Goal: Transaction & Acquisition: Book appointment/travel/reservation

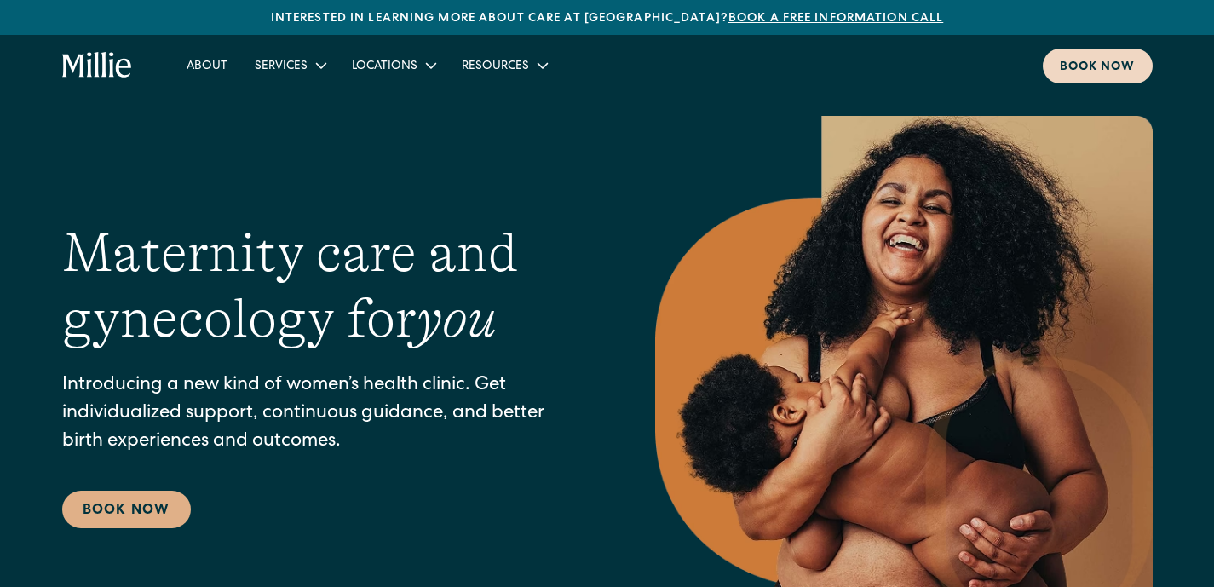
click at [1103, 72] on div "Book now" at bounding box center [1098, 68] width 76 height 18
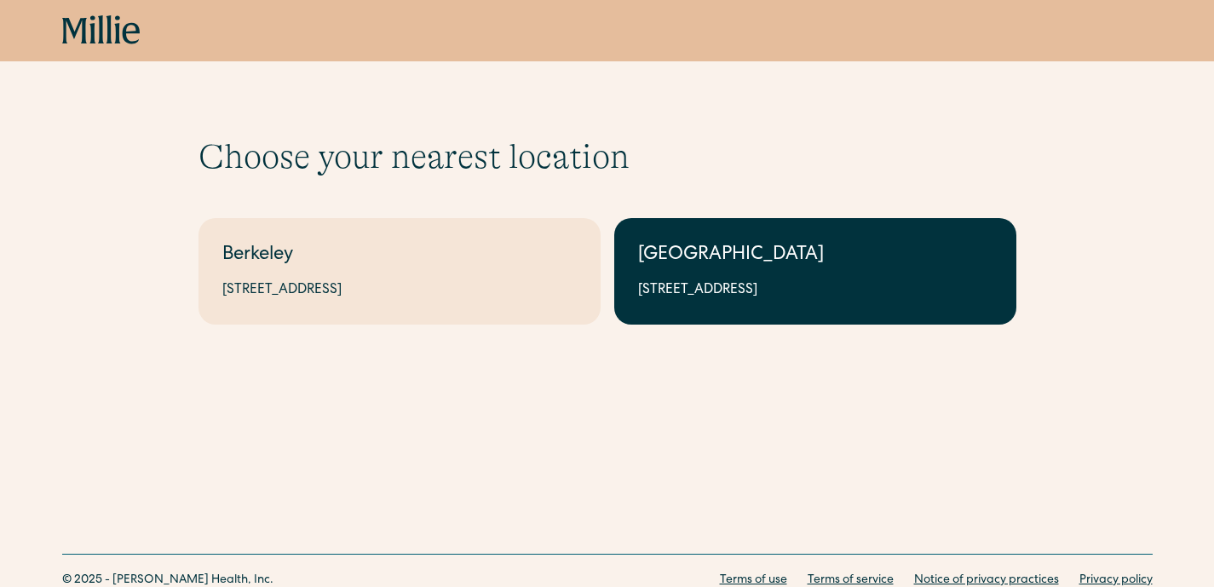
click at [714, 272] on link "South Bay 1471 Saratoga Ave, Suite 101, San Jose, CA 95129" at bounding box center [815, 271] width 402 height 106
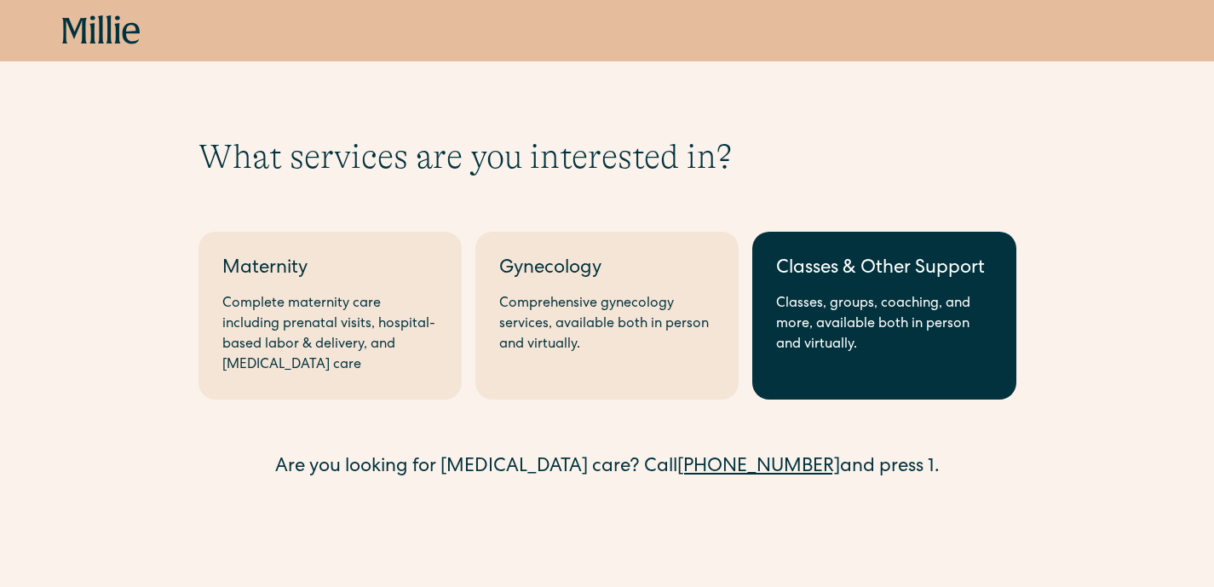
click at [848, 281] on div "Classes & Other Support" at bounding box center [884, 270] width 216 height 28
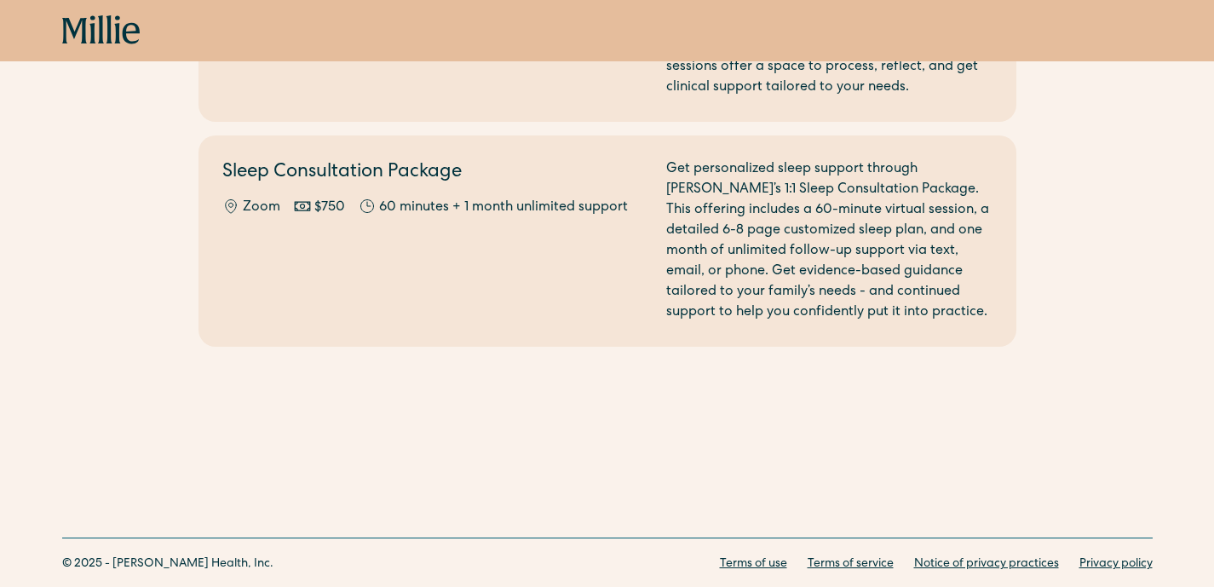
scroll to position [1097, 0]
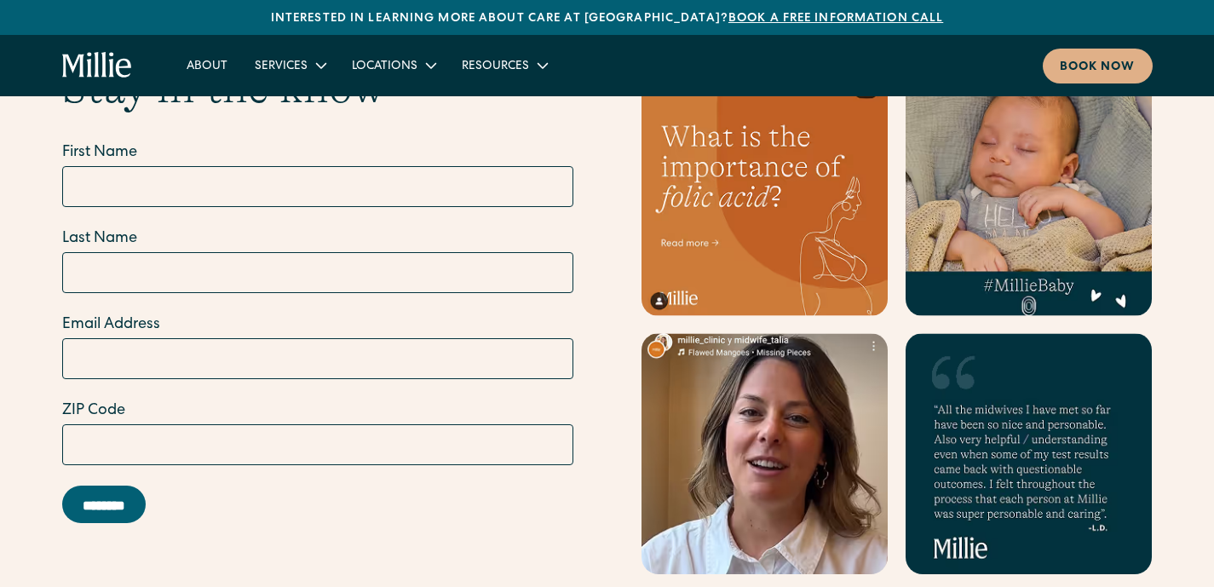
scroll to position [7068, 0]
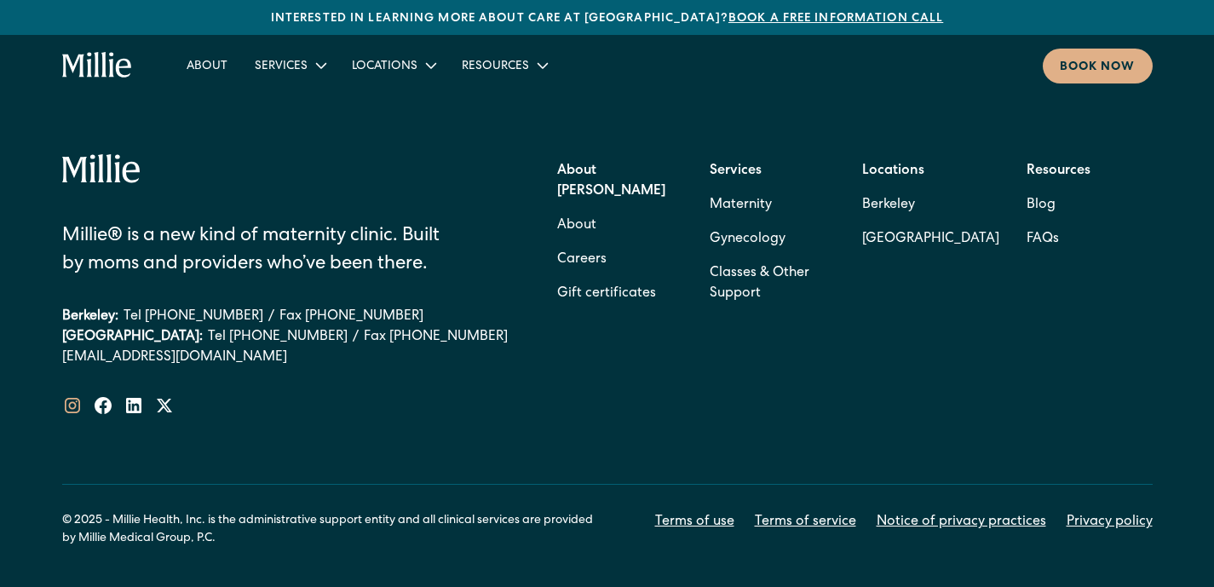
click at [79, 395] on icon at bounding box center [72, 405] width 20 height 20
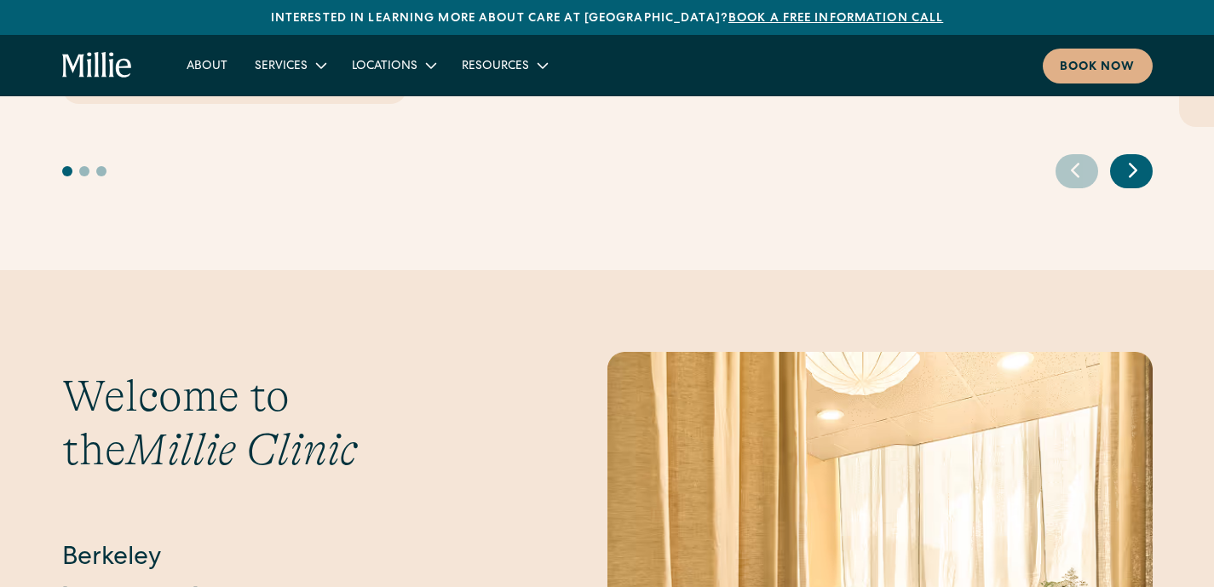
scroll to position [3348, 0]
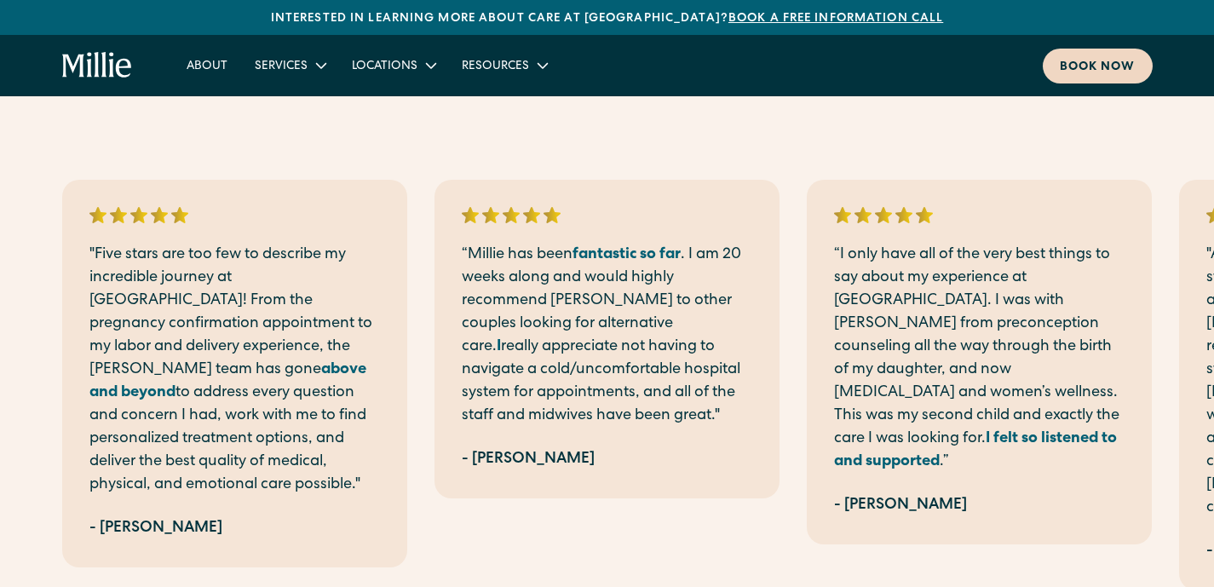
click at [1101, 60] on div "Book now" at bounding box center [1098, 68] width 76 height 18
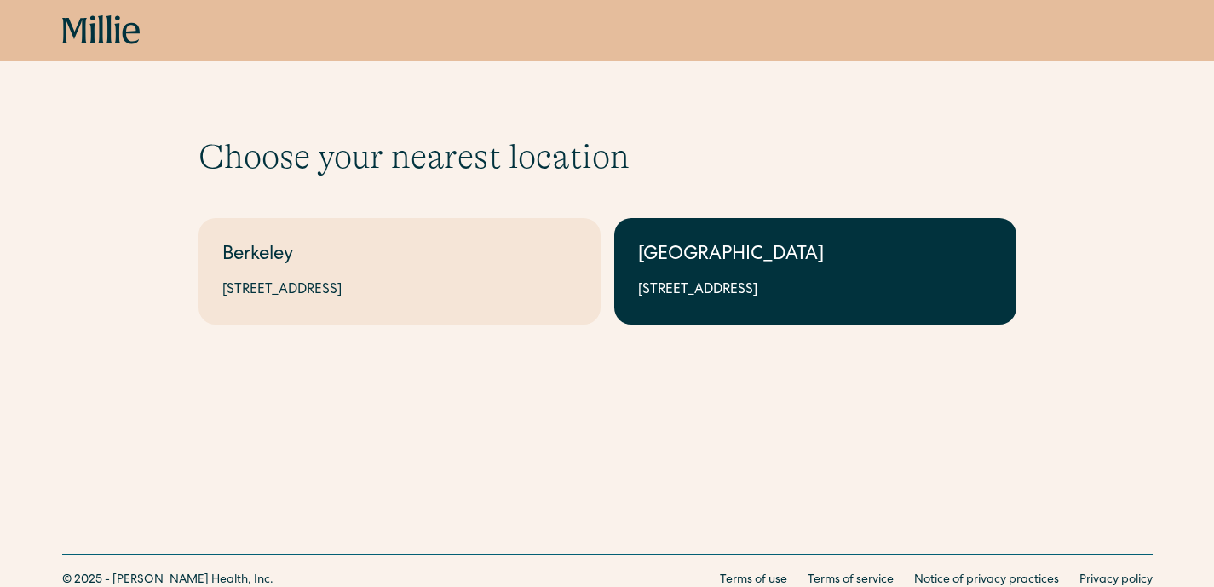
click at [761, 280] on div "[STREET_ADDRESS]" at bounding box center [815, 290] width 354 height 20
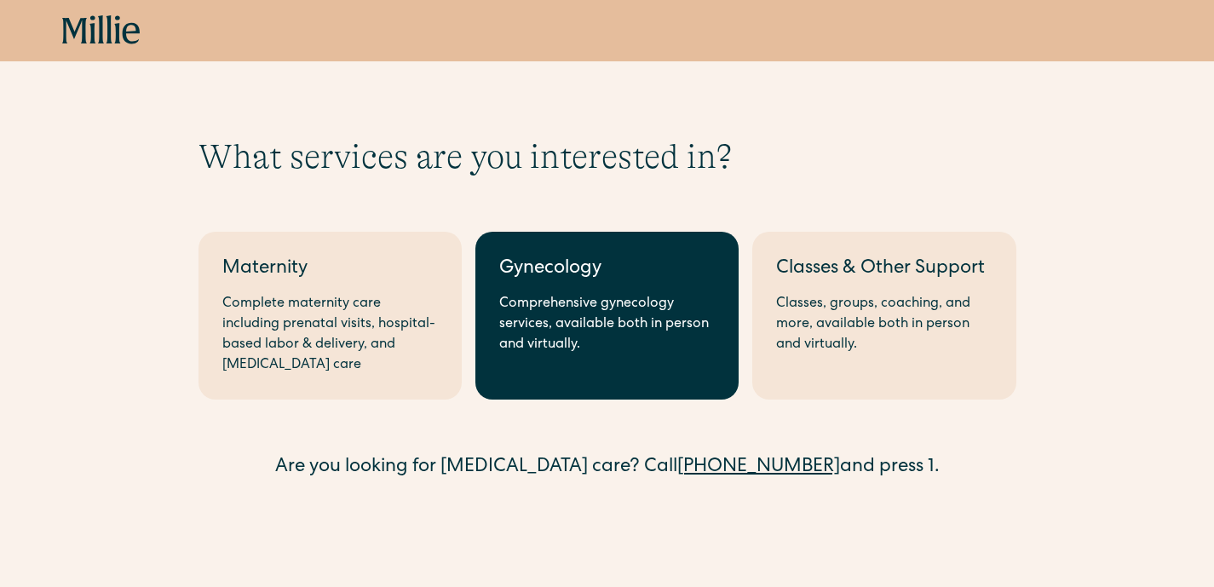
click at [652, 309] on div "Comprehensive gynecology services, available both in person and virtually." at bounding box center [607, 324] width 216 height 61
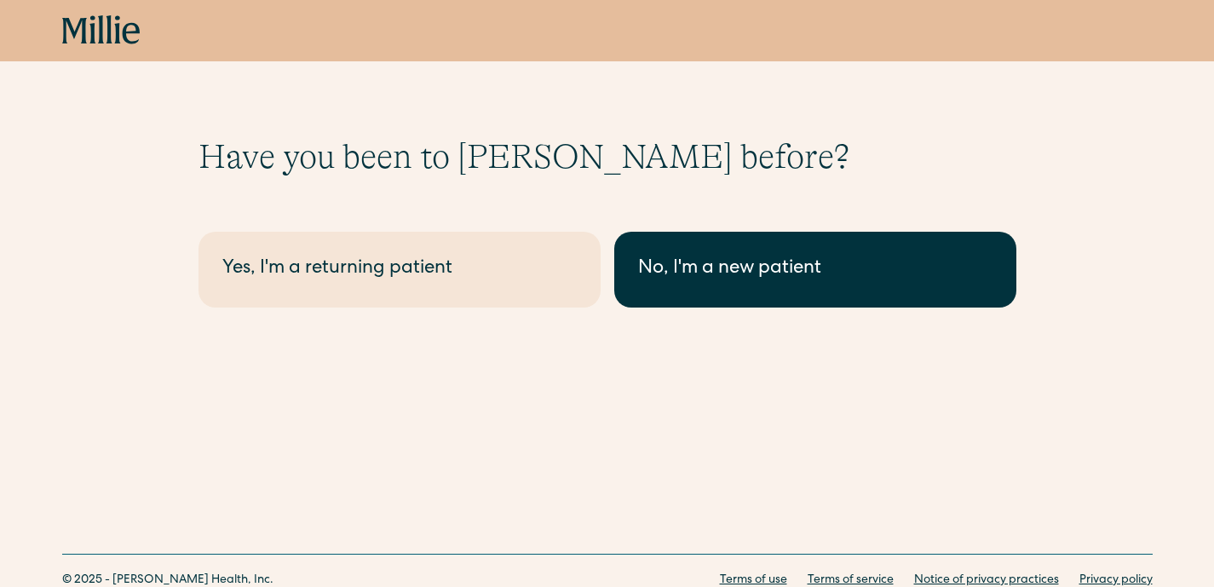
click at [711, 262] on div "No, I'm a new patient" at bounding box center [815, 270] width 354 height 28
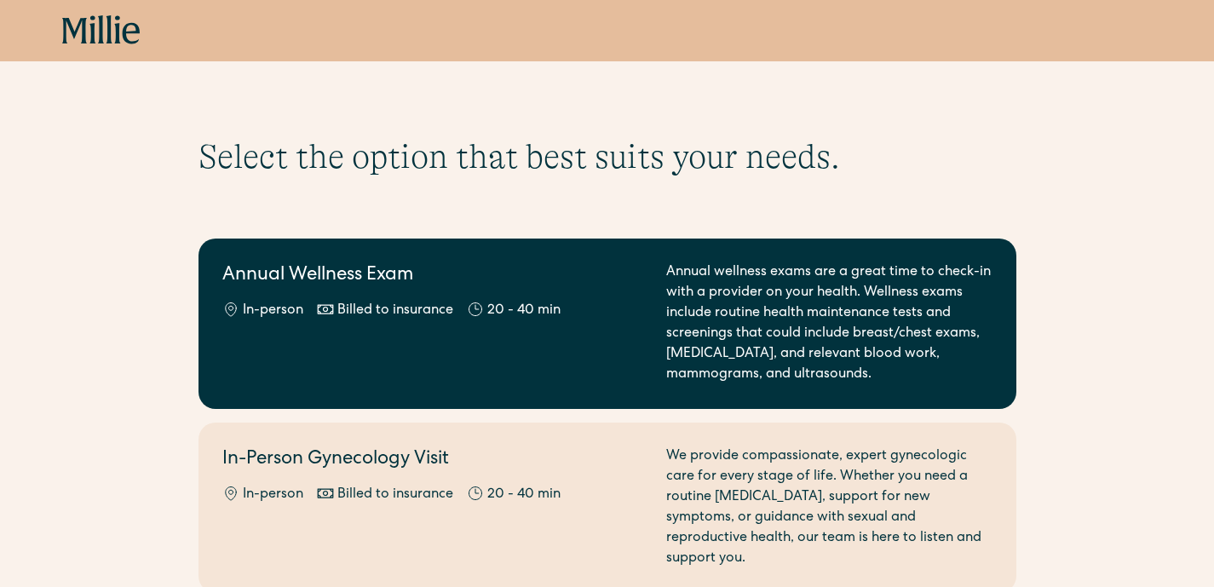
click at [733, 303] on div "Annual wellness exams are a great time to check-in with a provider on your heal…" at bounding box center [829, 323] width 326 height 123
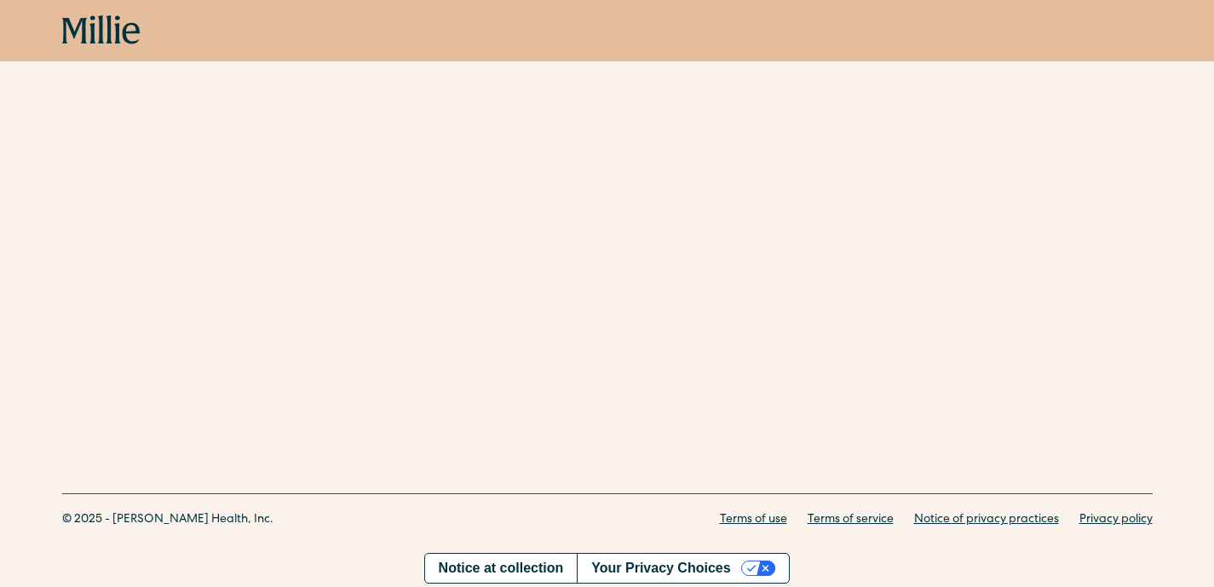
scroll to position [340, 0]
